Goal: Check status: Check status

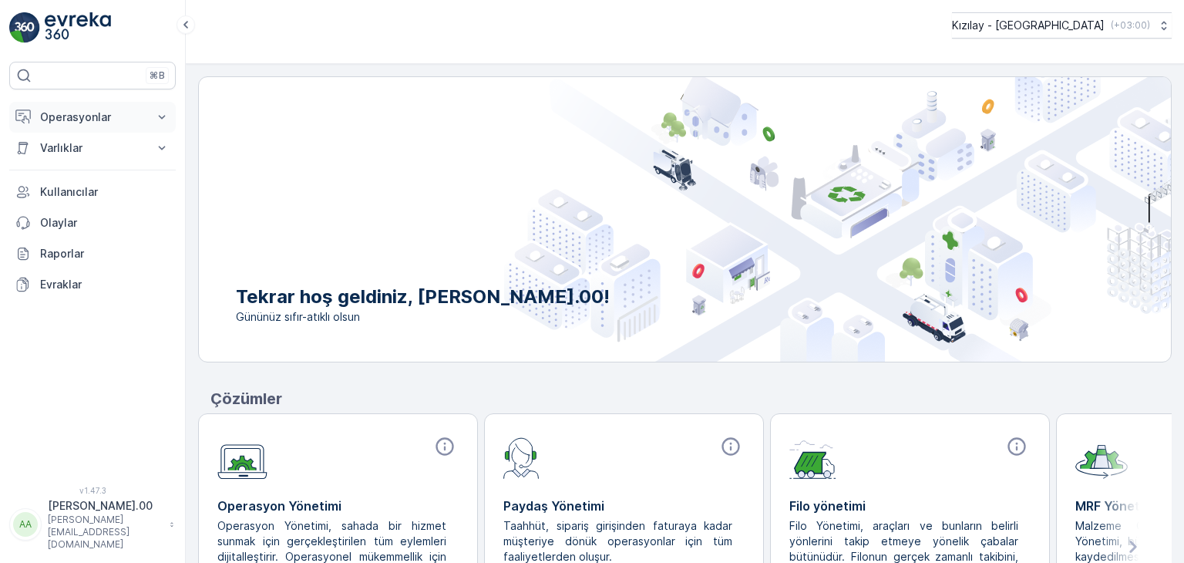
click at [113, 113] on p "Operasyonlar" at bounding box center [92, 116] width 105 height 15
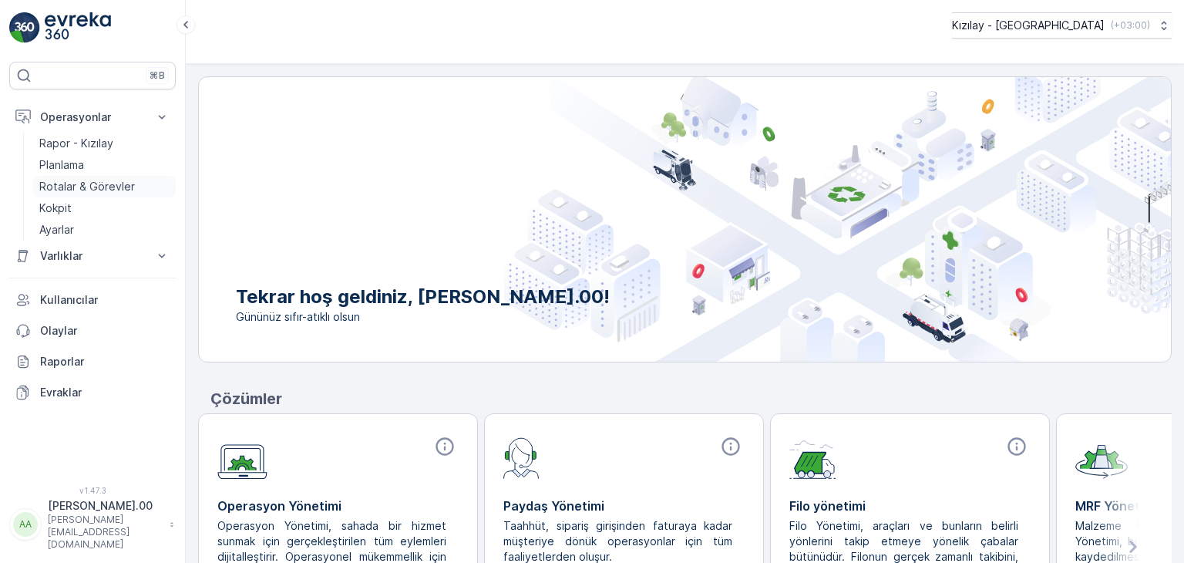
click at [118, 186] on p "Rotalar & Görevler" at bounding box center [87, 186] width 96 height 15
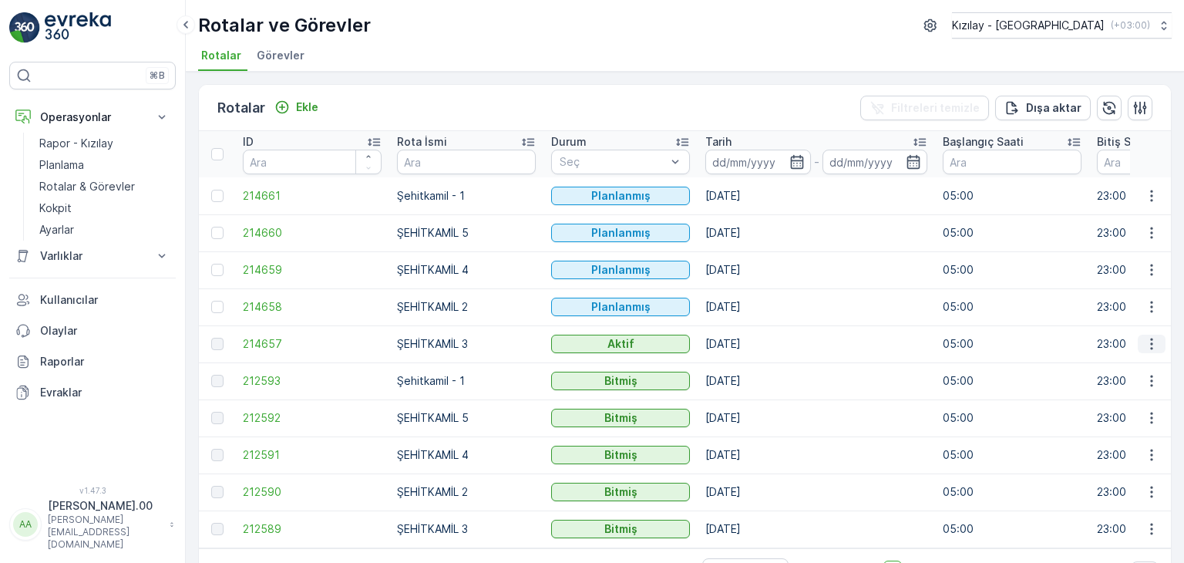
click at [1150, 345] on icon "button" at bounding box center [1151, 343] width 15 height 15
click at [1103, 391] on span "Rota Takibini Görüntüle" at bounding box center [1115, 387] width 121 height 15
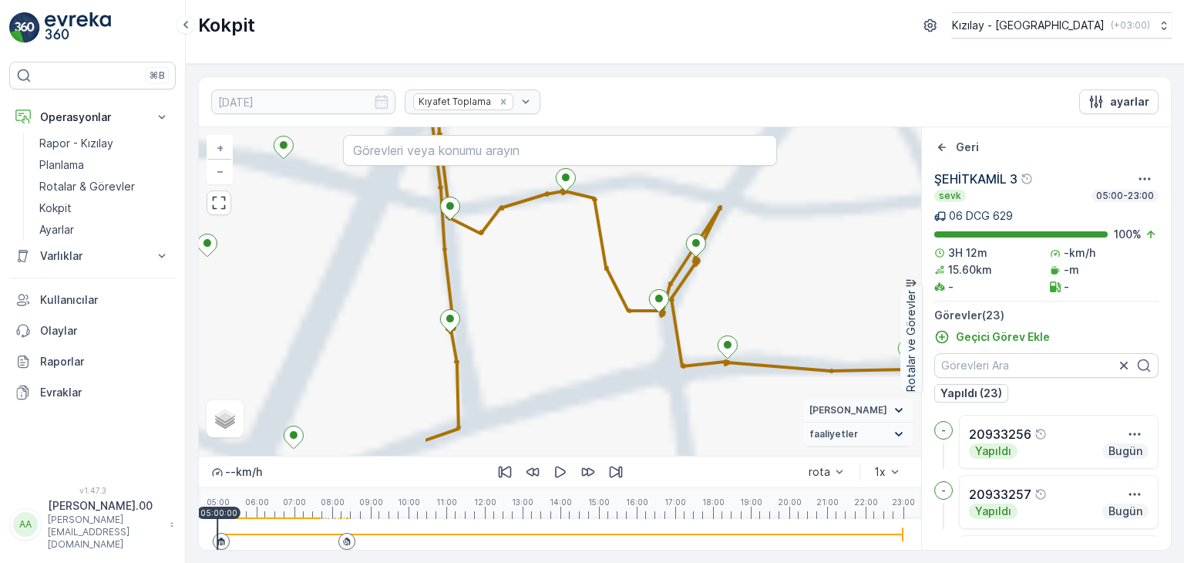
drag, startPoint x: 756, startPoint y: 375, endPoint x: 747, endPoint y: 335, distance: 41.0
click at [806, 353] on div "+ − Uydu Yol haritası Arazi Karışık Leaflet Vekil Durumu Hareket halinde Sabit …" at bounding box center [560, 291] width 722 height 328
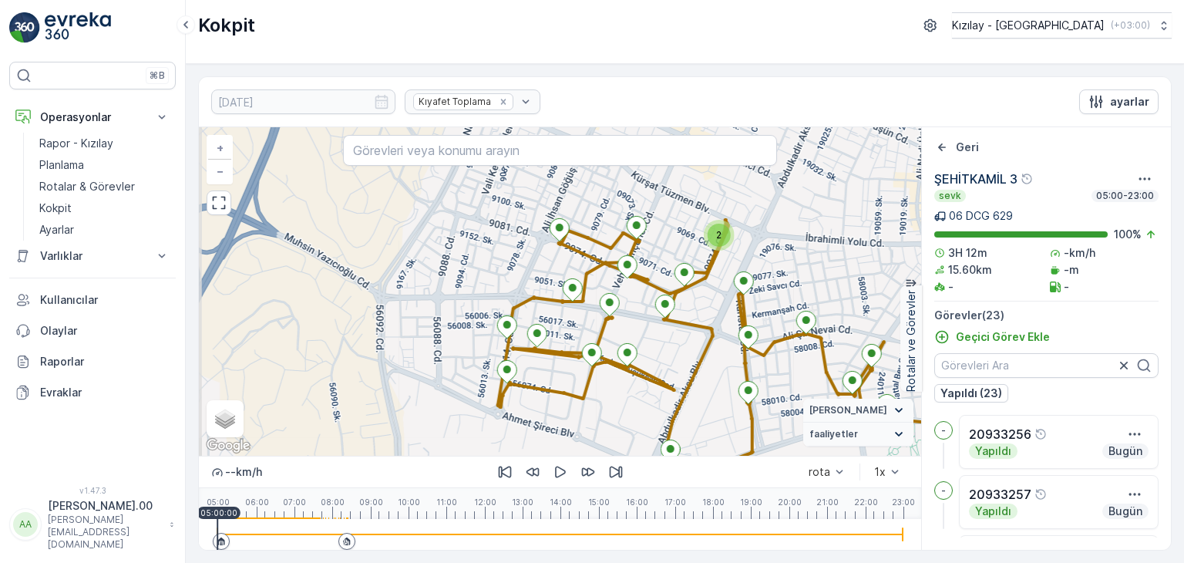
drag, startPoint x: 715, startPoint y: 390, endPoint x: 764, endPoint y: 402, distance: 50.7
click at [764, 402] on div "2 + − Uydu Yol haritası Arazi Karışık Leaflet Klavye kısayolları Harita Veriler…" at bounding box center [560, 291] width 722 height 328
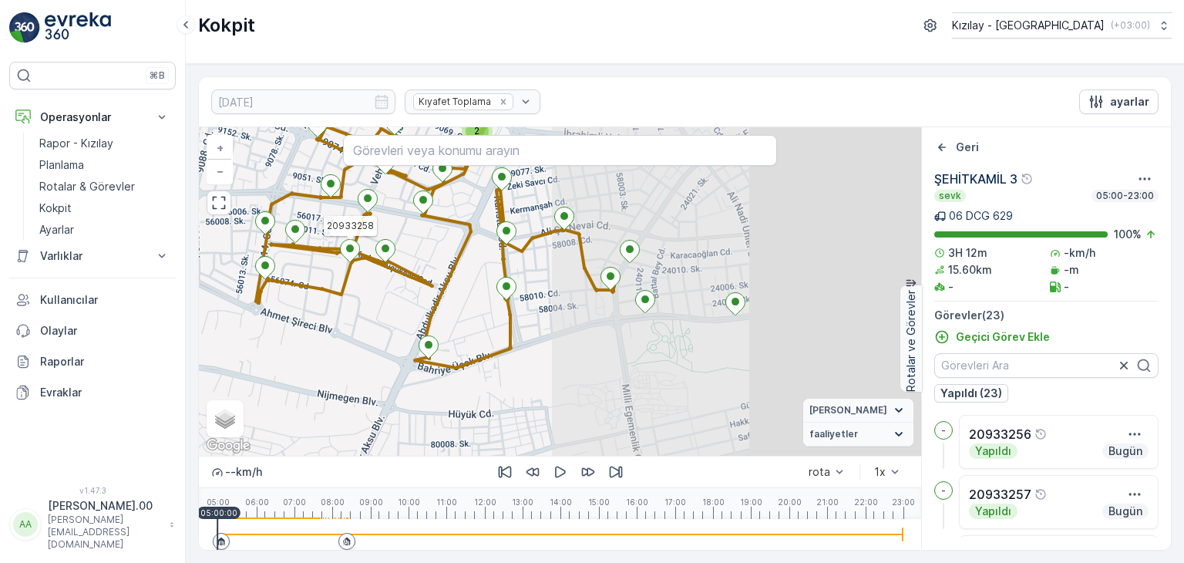
drag, startPoint x: 715, startPoint y: 344, endPoint x: 344, endPoint y: 244, distance: 384.7
click at [345, 247] on icon at bounding box center [349, 251] width 19 height 22
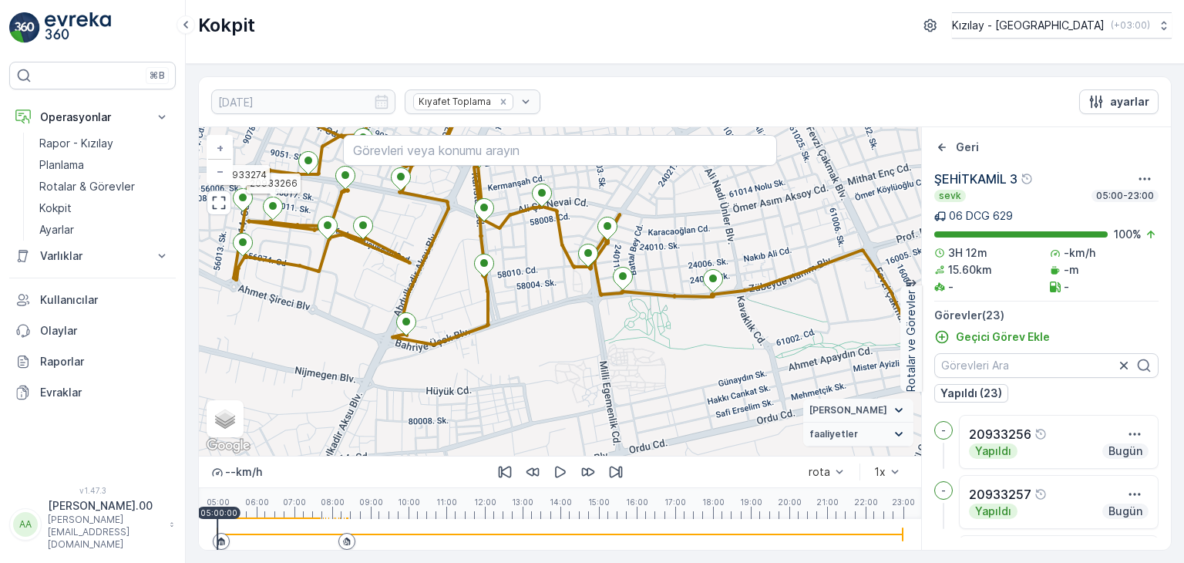
drag, startPoint x: 671, startPoint y: 282, endPoint x: 311, endPoint y: 271, distance: 359.4
click at [359, 273] on div "2 20933272 20933258 20933266 20933274 20933262 20933273 + − Uydu Yol haritası A…" at bounding box center [560, 291] width 722 height 328
